Goal: Task Accomplishment & Management: Use online tool/utility

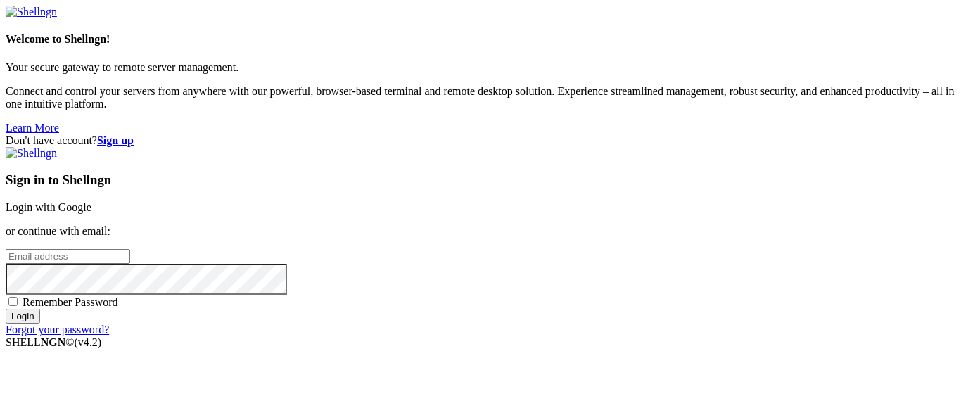
click at [91, 201] on link "Login with Google" at bounding box center [49, 207] width 86 height 12
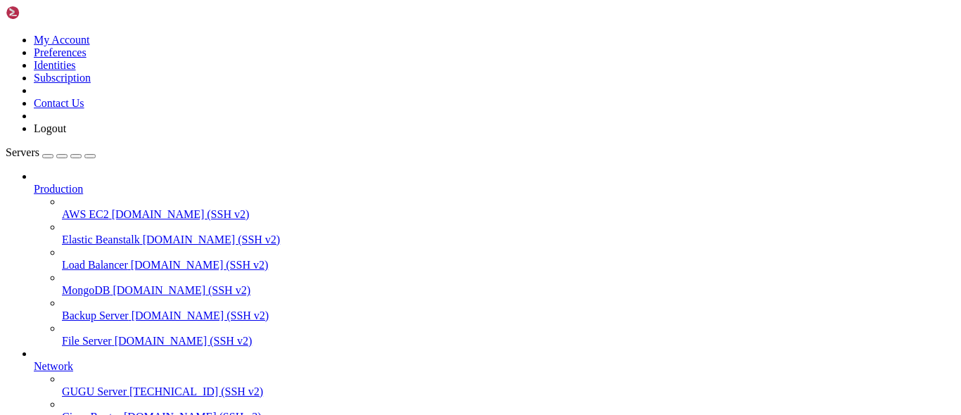
scroll to position [78, 0]
click at [130, 386] on span "[TECHNICAL_ID] (SSH v2)" at bounding box center [197, 392] width 134 height 12
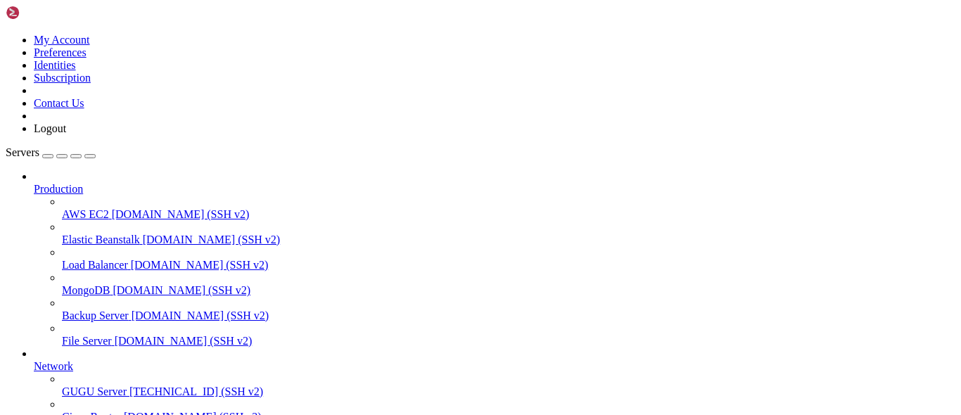
scroll to position [63, 0]
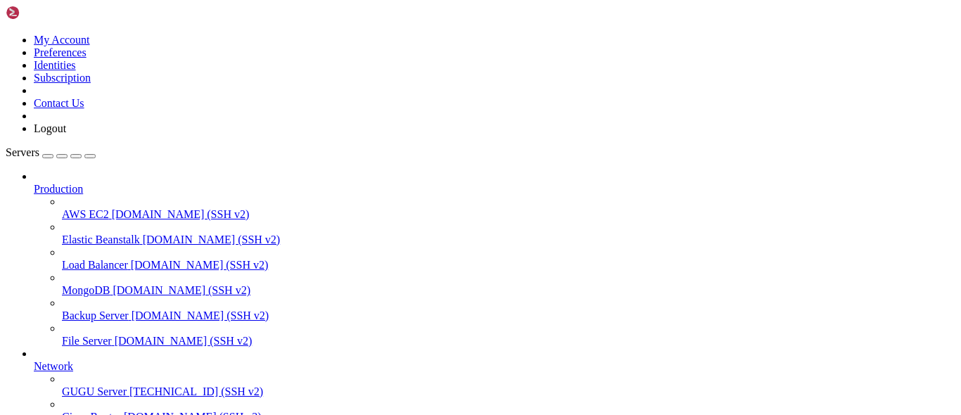
scroll to position [82, 0]
drag, startPoint x: 40, startPoint y: 1015, endPoint x: 143, endPoint y: 1059, distance: 111.9
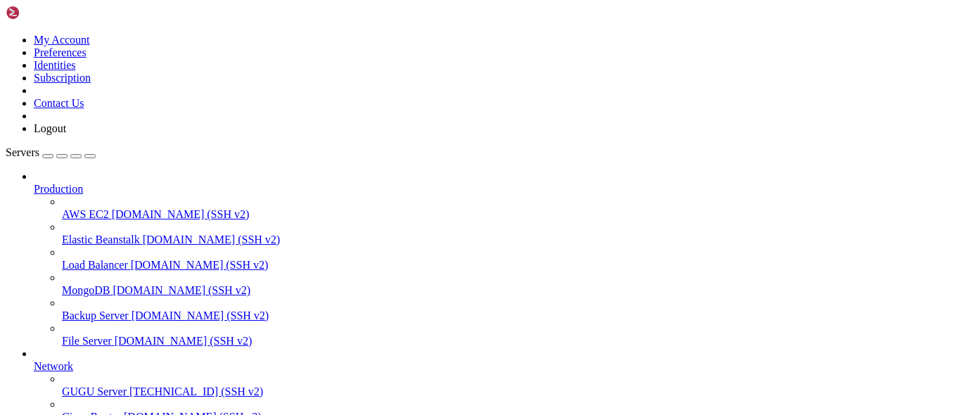
copy x-row "34ab0a1fac96"
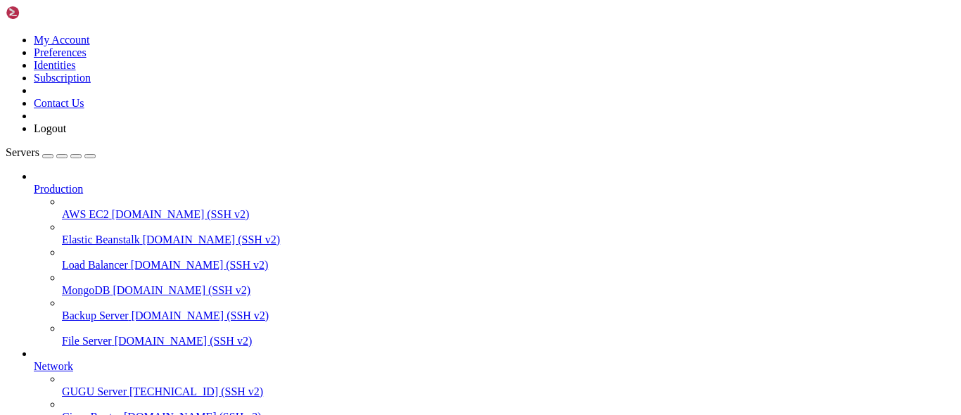
copy x-row "34ab0a1fac96"
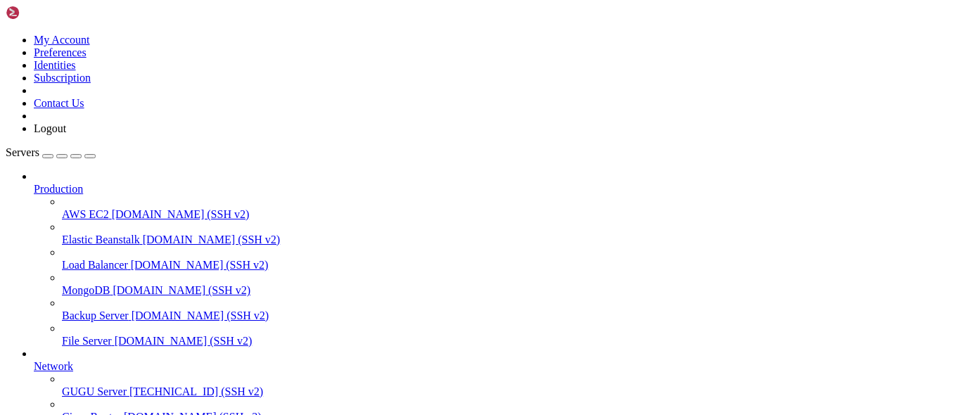
scroll to position [183, 0]
